Goal: Task Accomplishment & Management: Manage account settings

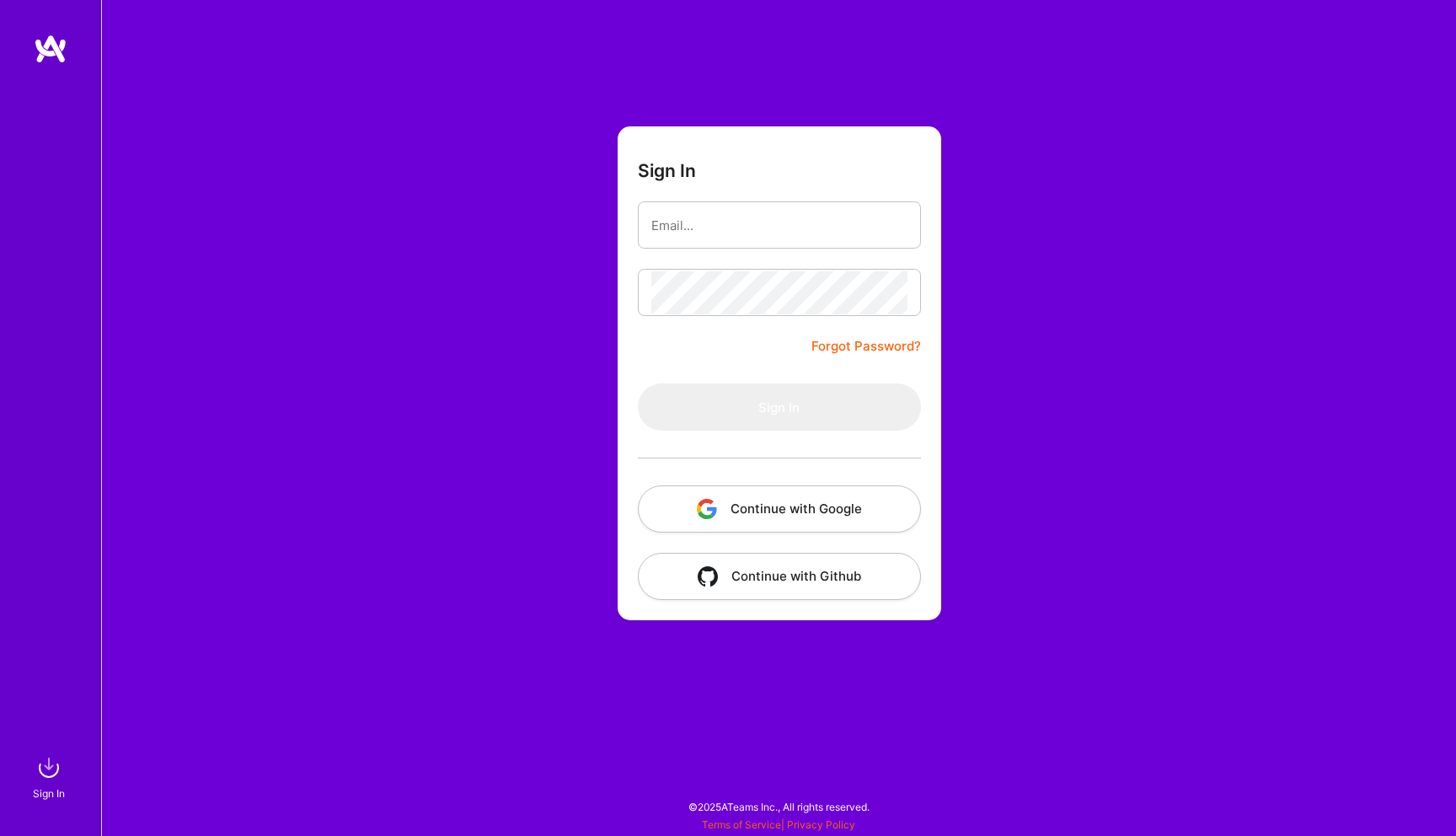
click at [805, 499] on button "Continue with Google" at bounding box center [779, 509] width 283 height 47
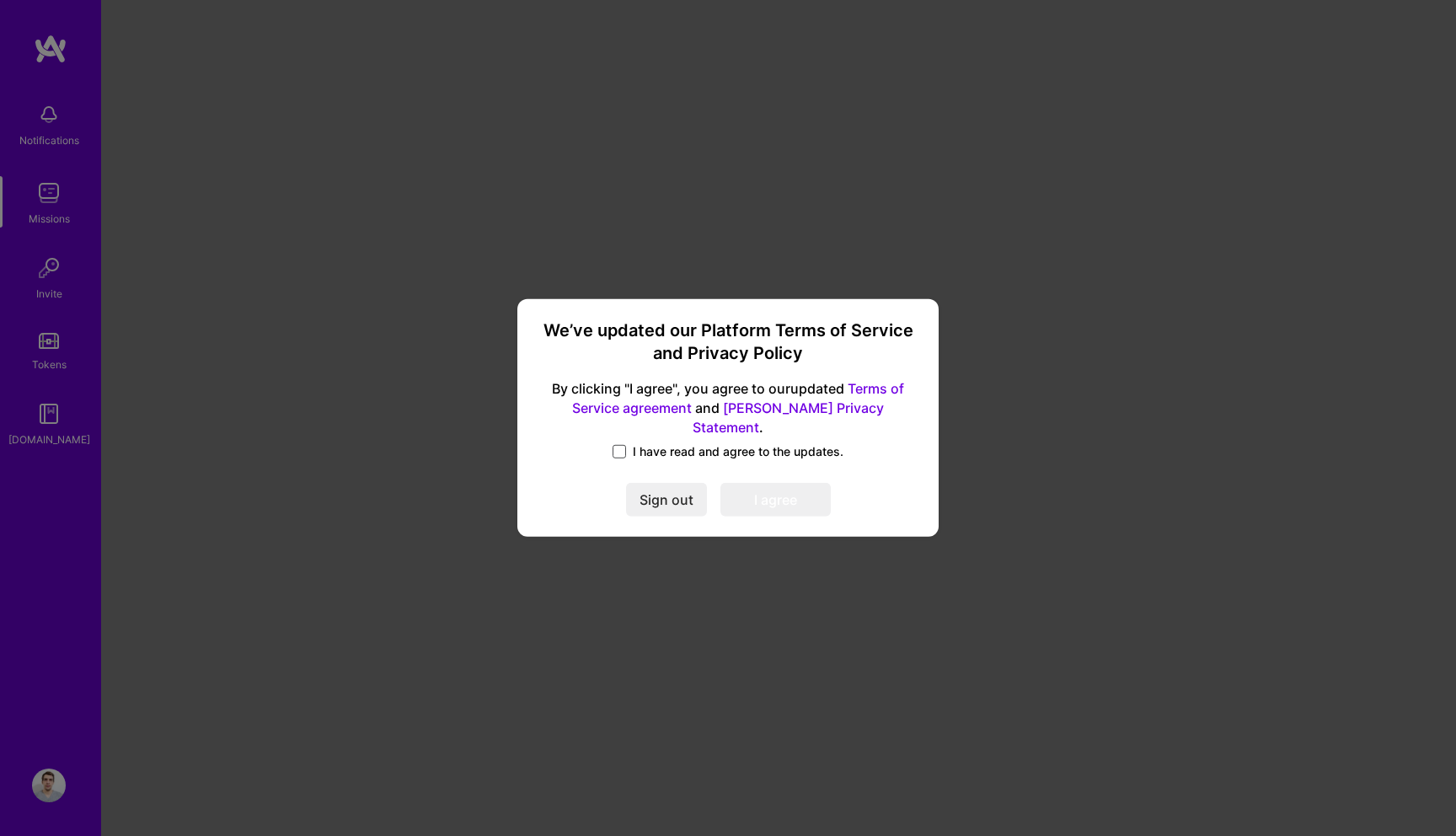
click at [622, 445] on span at bounding box center [619, 451] width 14 height 14
click at [0, 0] on input "I have read and agree to the updates." at bounding box center [0, 0] width 0 height 0
click at [793, 491] on button "I agree" at bounding box center [776, 500] width 110 height 33
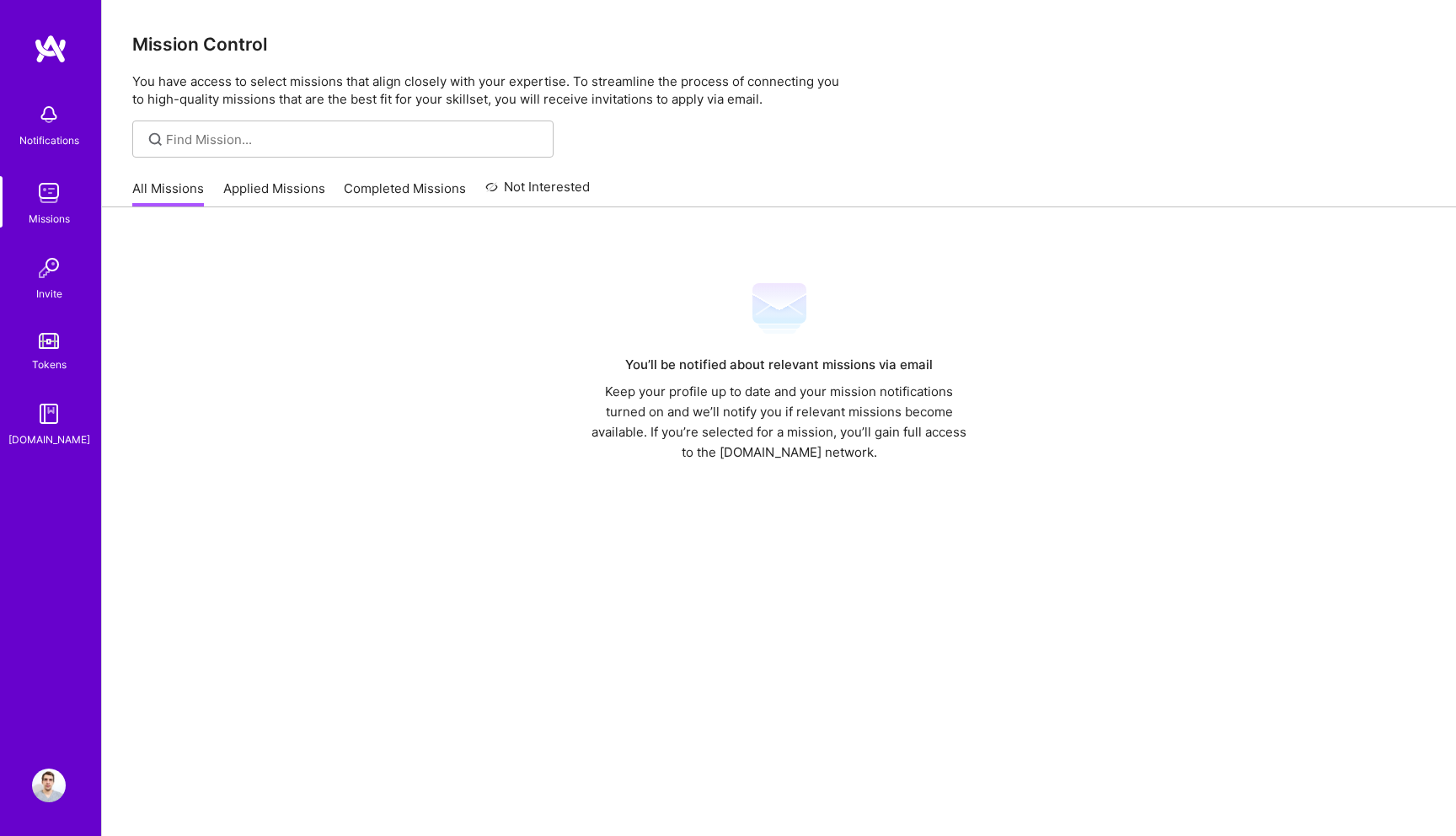
click at [177, 187] on link "All Missions" at bounding box center [167, 193] width 71 height 28
click at [241, 182] on link "Applied Missions" at bounding box center [274, 193] width 102 height 28
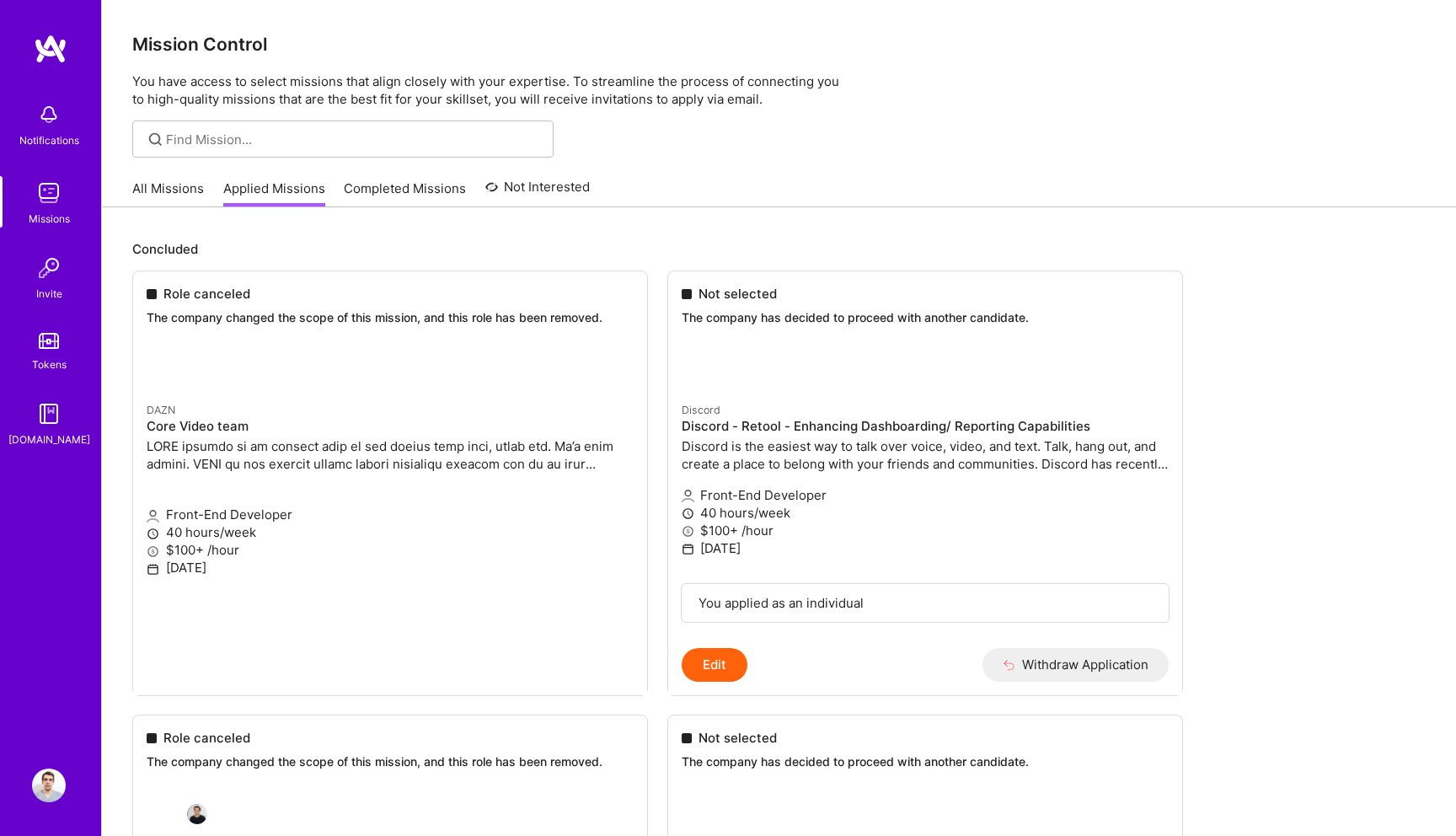
click at [189, 192] on link "All Missions" at bounding box center [167, 193] width 71 height 28
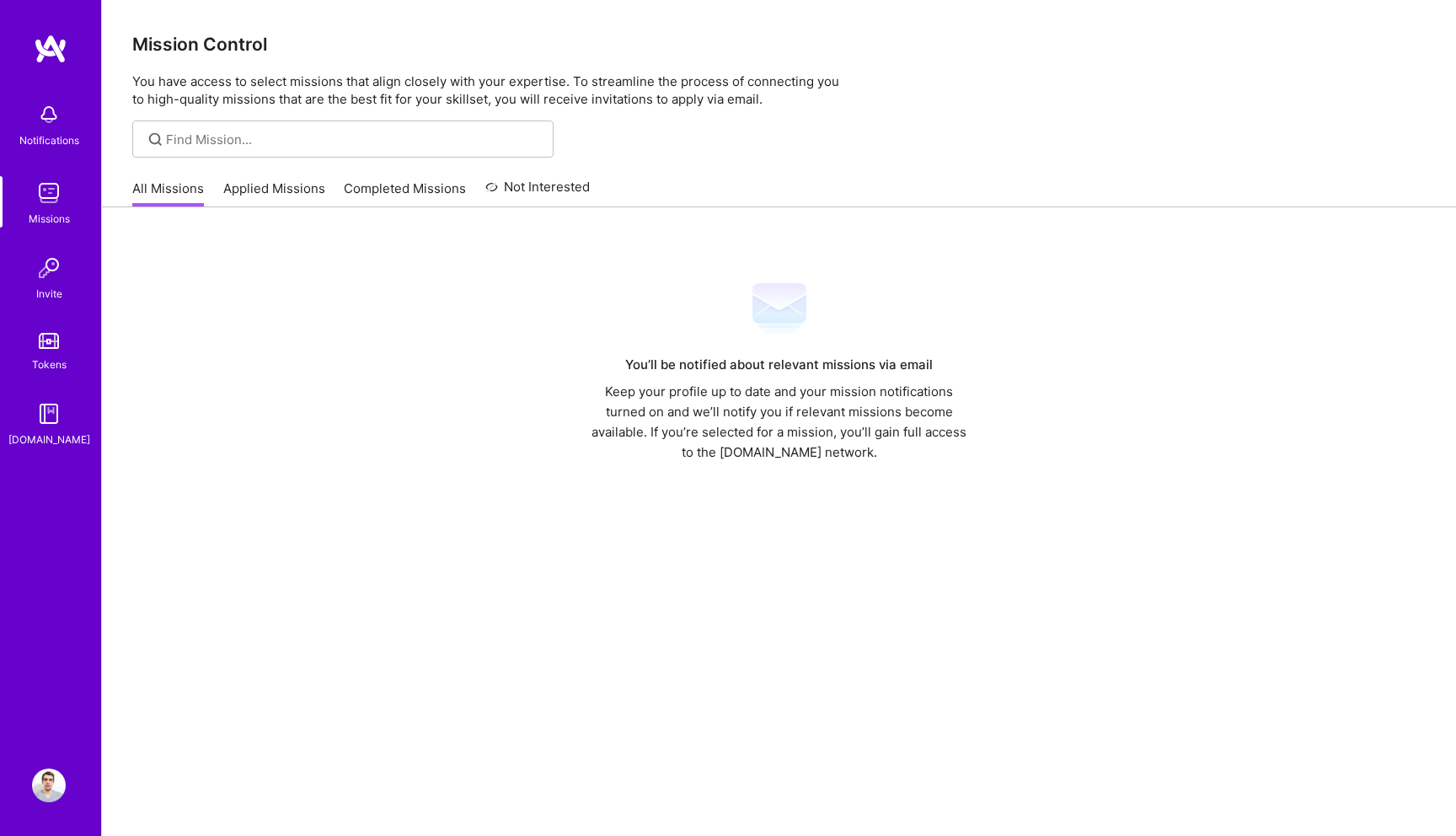
click at [64, 58] on img at bounding box center [50, 49] width 33 height 31
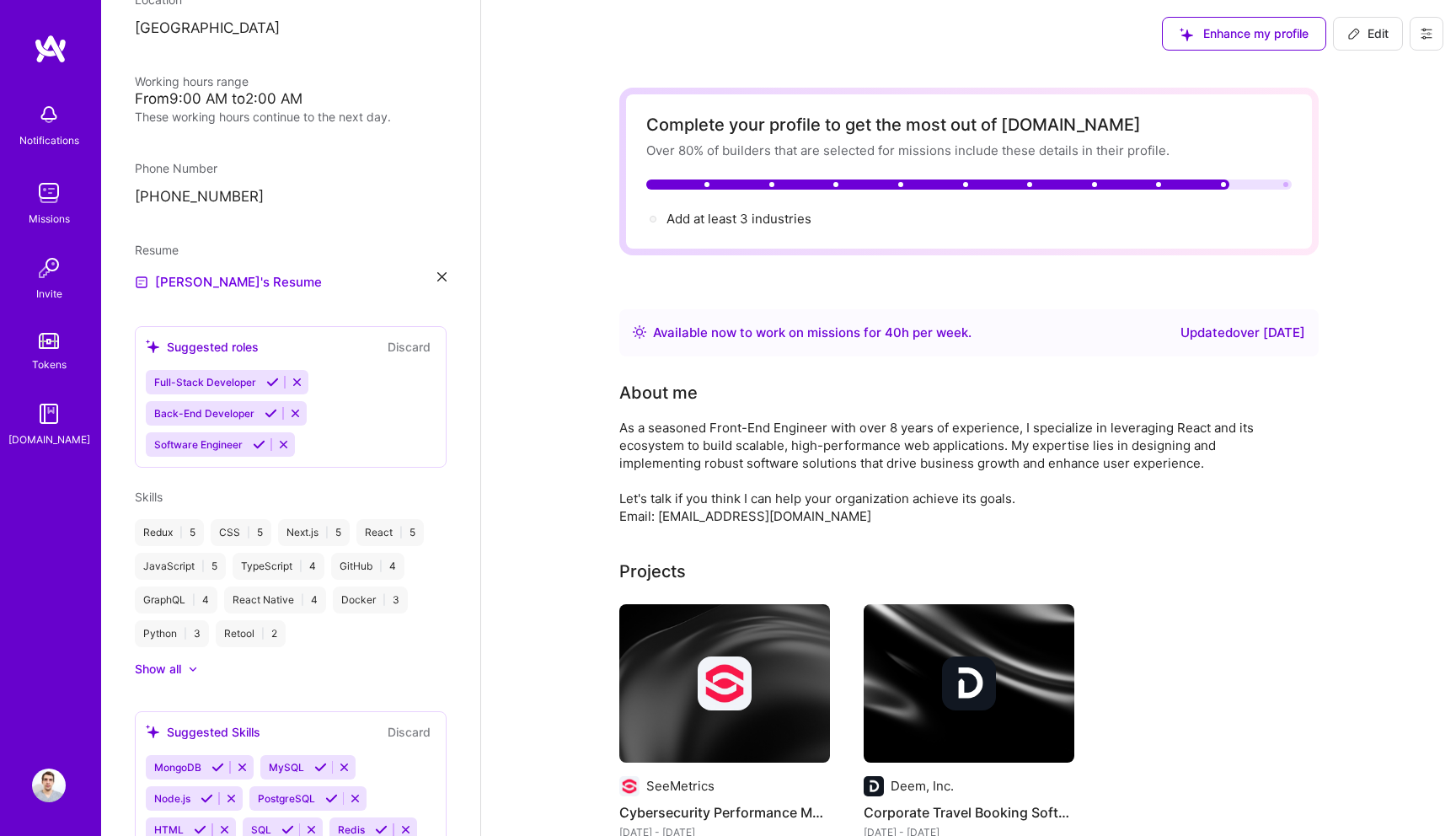
scroll to position [338, 0]
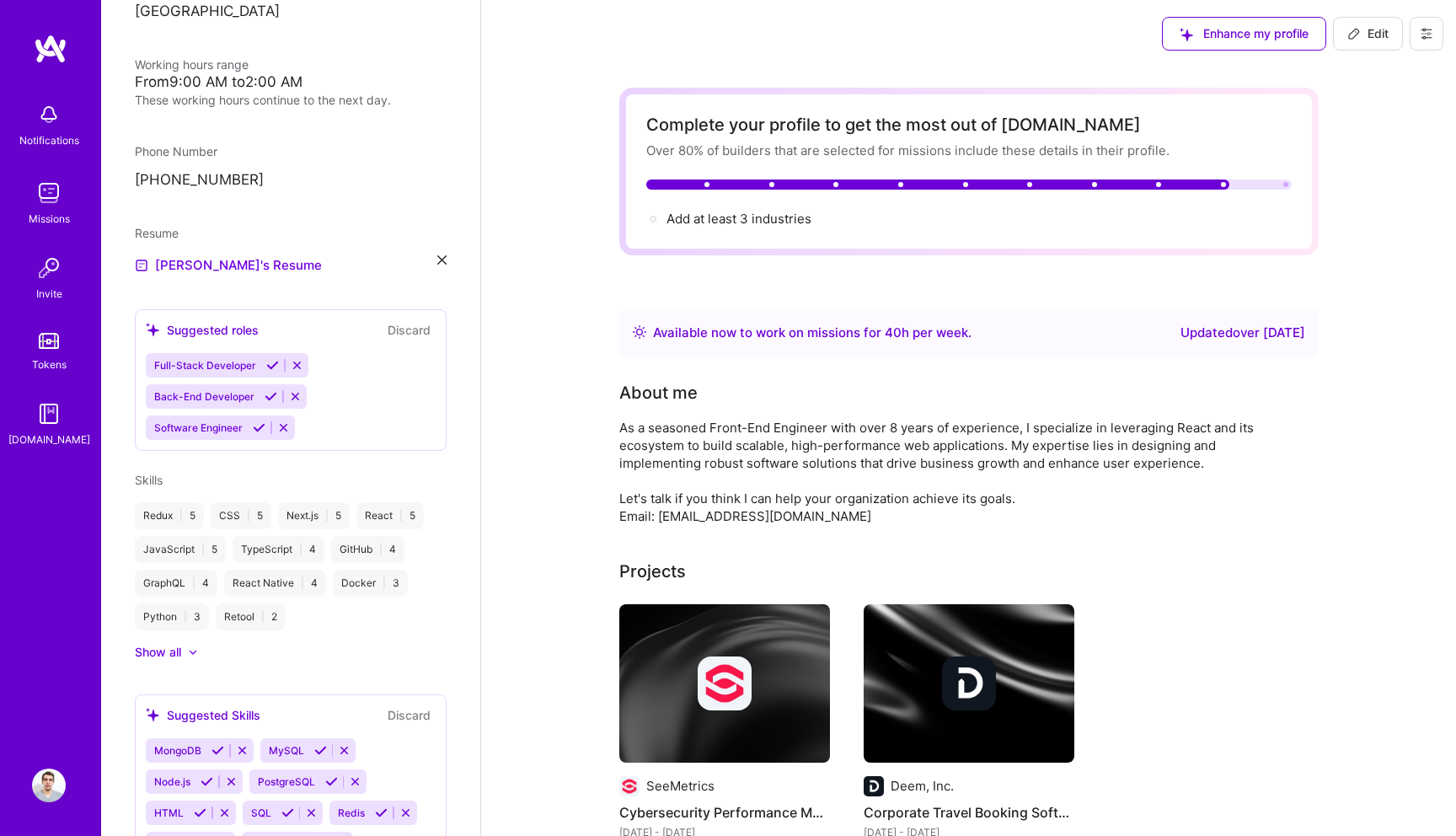
click at [51, 49] on img at bounding box center [50, 49] width 33 height 31
click at [55, 200] on img at bounding box center [48, 193] width 33 height 33
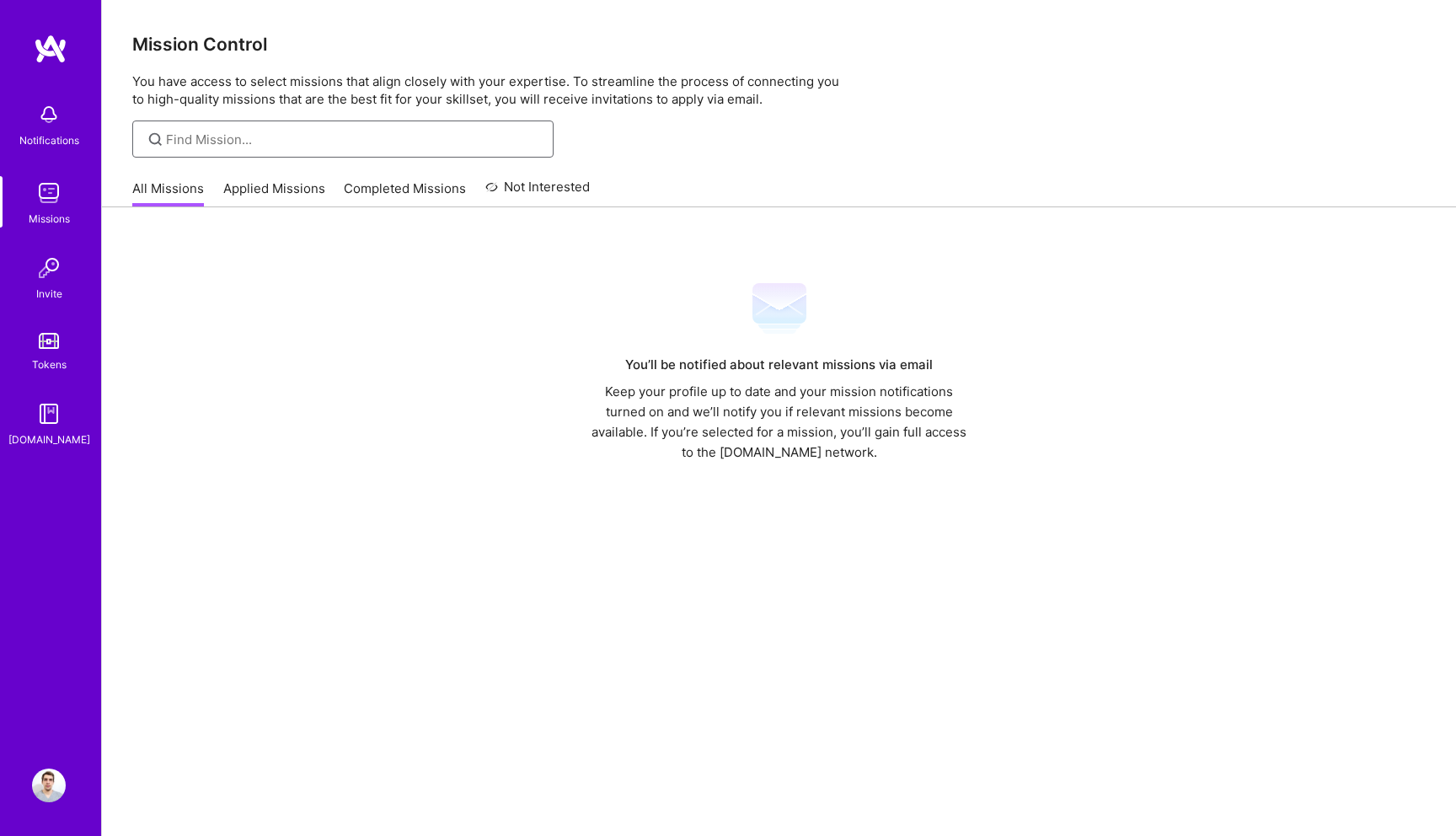
click at [374, 145] on input at bounding box center [354, 139] width 375 height 18
click at [522, 189] on link "Not Interested" at bounding box center [538, 193] width 105 height 31
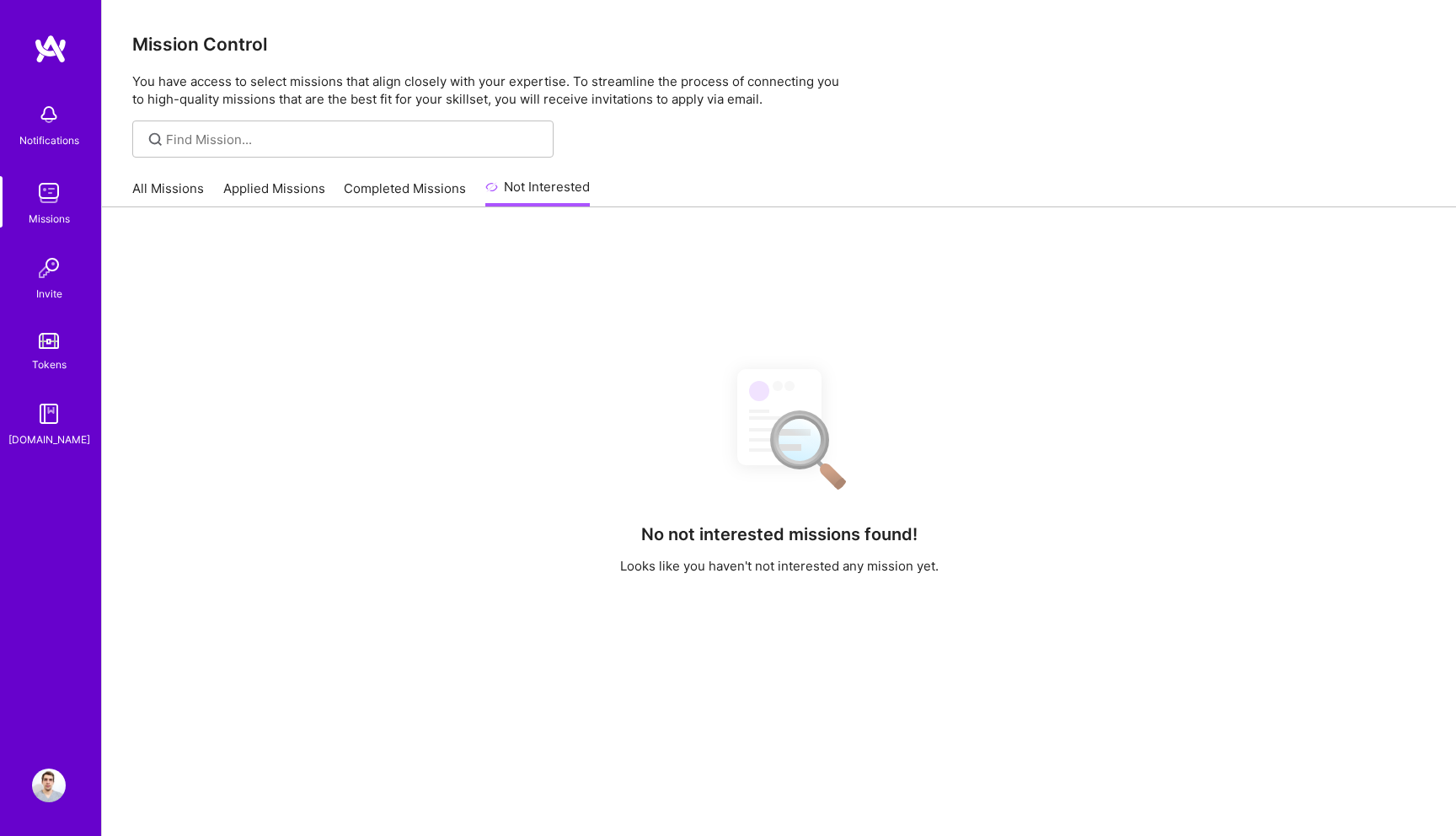
click at [427, 192] on link "Completed Missions" at bounding box center [404, 193] width 122 height 28
click at [255, 189] on link "Applied Missions" at bounding box center [274, 193] width 102 height 28
